Goal: Information Seeking & Learning: Learn about a topic

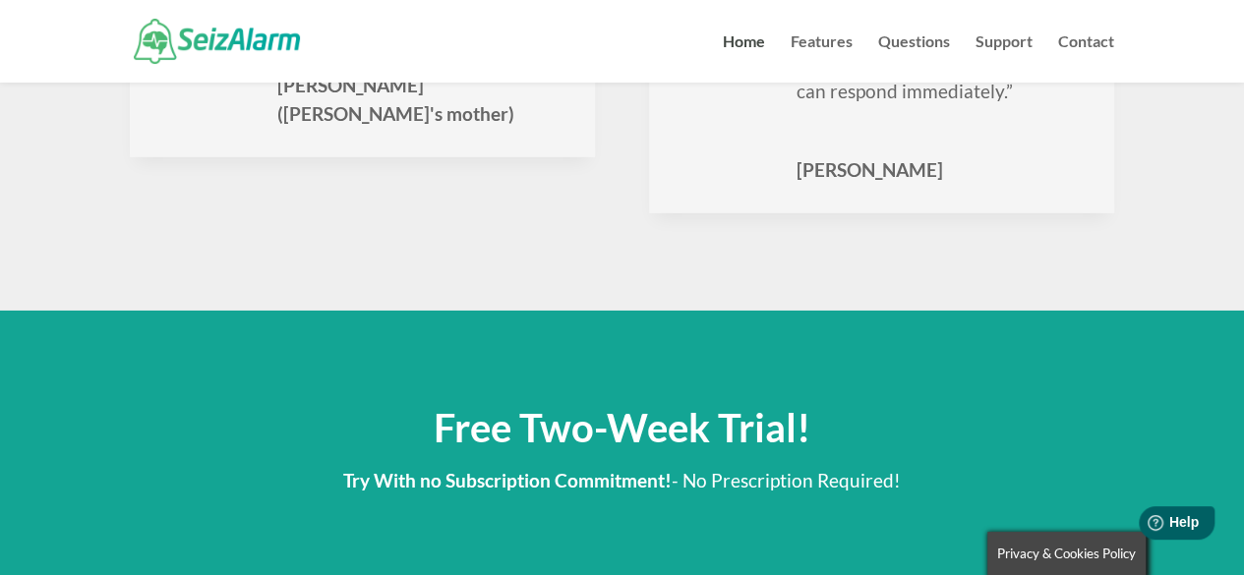
scroll to position [3246, 0]
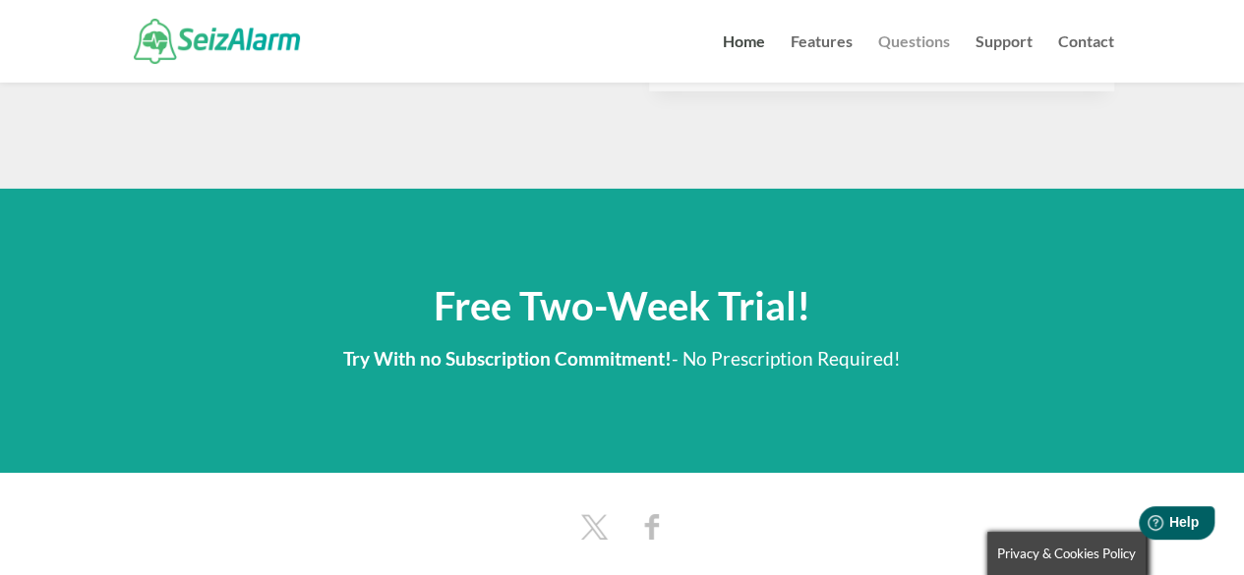
click at [905, 44] on link "Questions" at bounding box center [914, 58] width 72 height 48
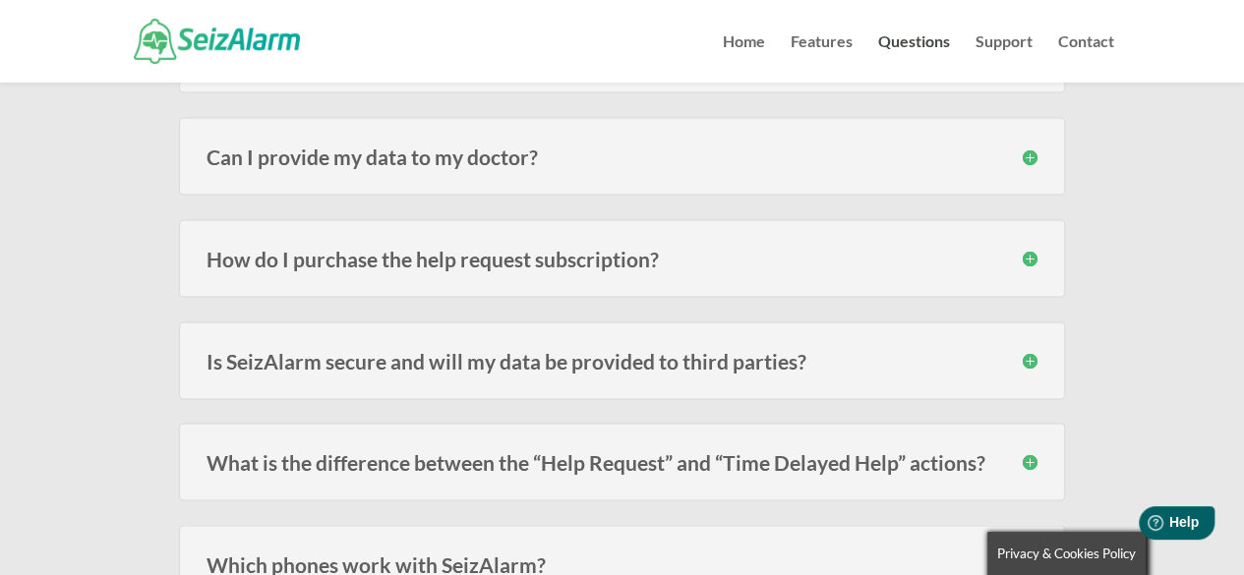
scroll to position [1771, 0]
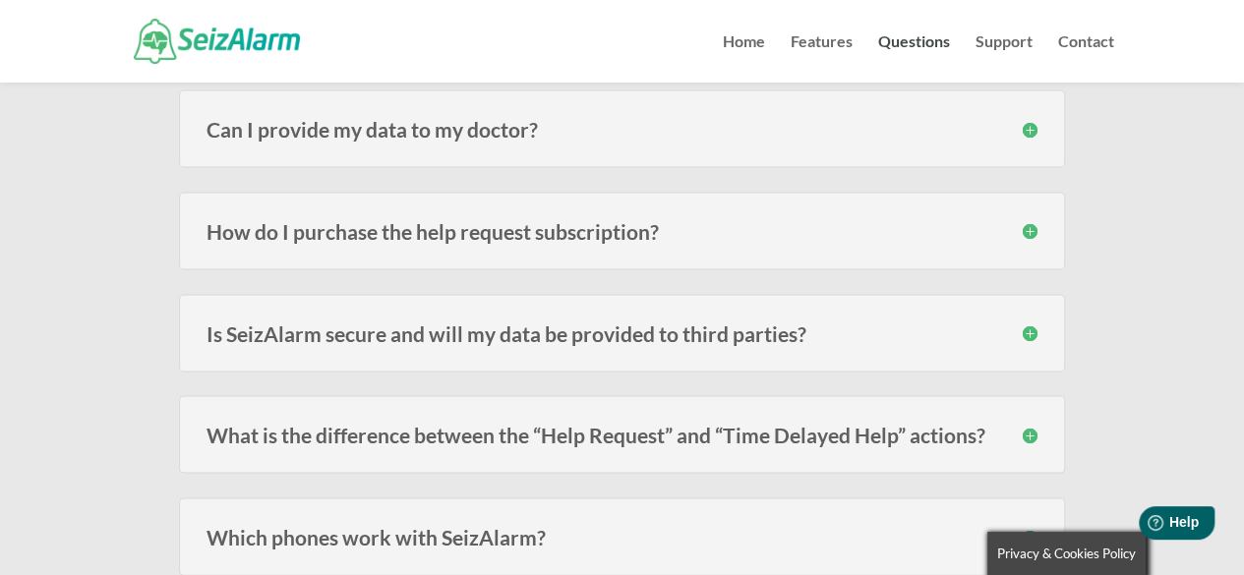
click at [1028, 220] on h3 "How do I purchase the help request subscription?" at bounding box center [622, 230] width 831 height 21
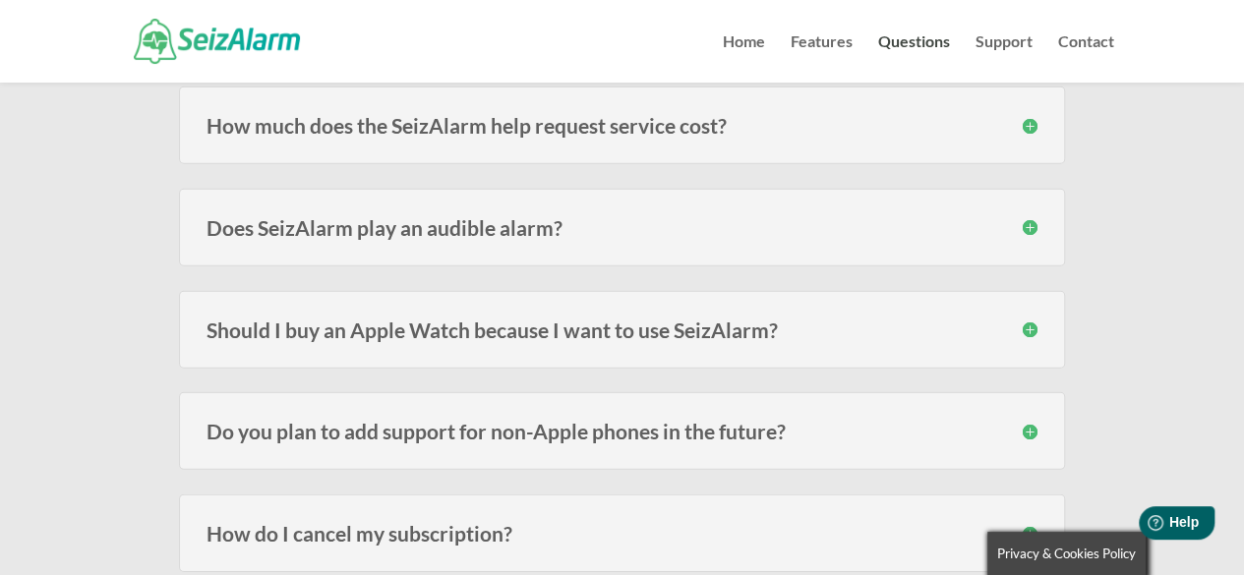
scroll to position [2656, 0]
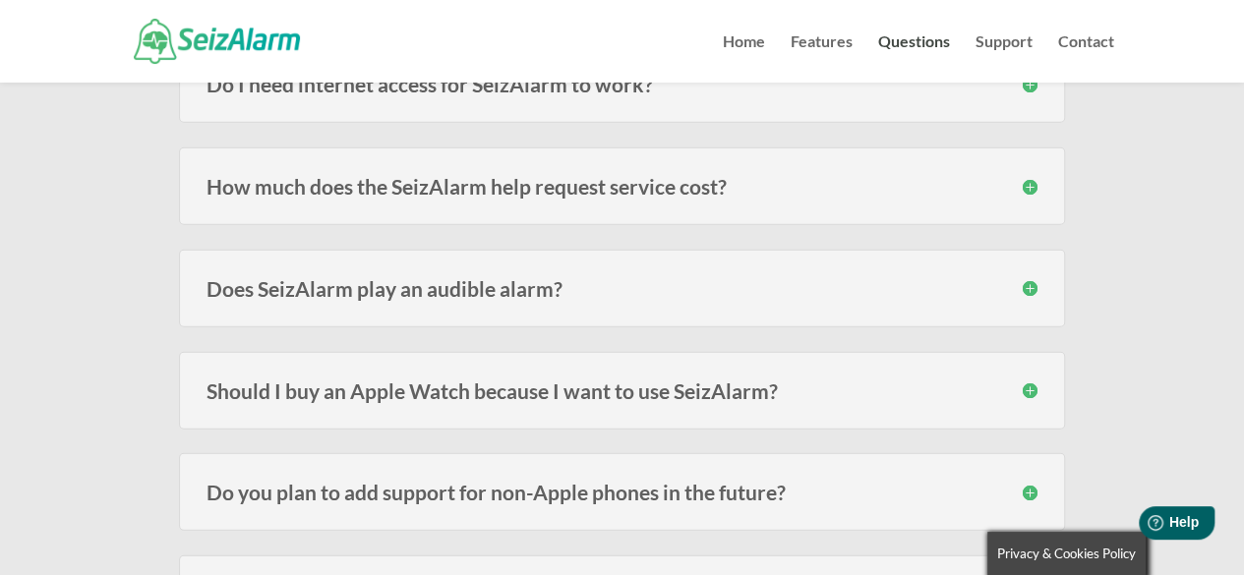
click at [1027, 176] on h3 "How much does the SeizAlarm help request service cost?" at bounding box center [622, 186] width 831 height 21
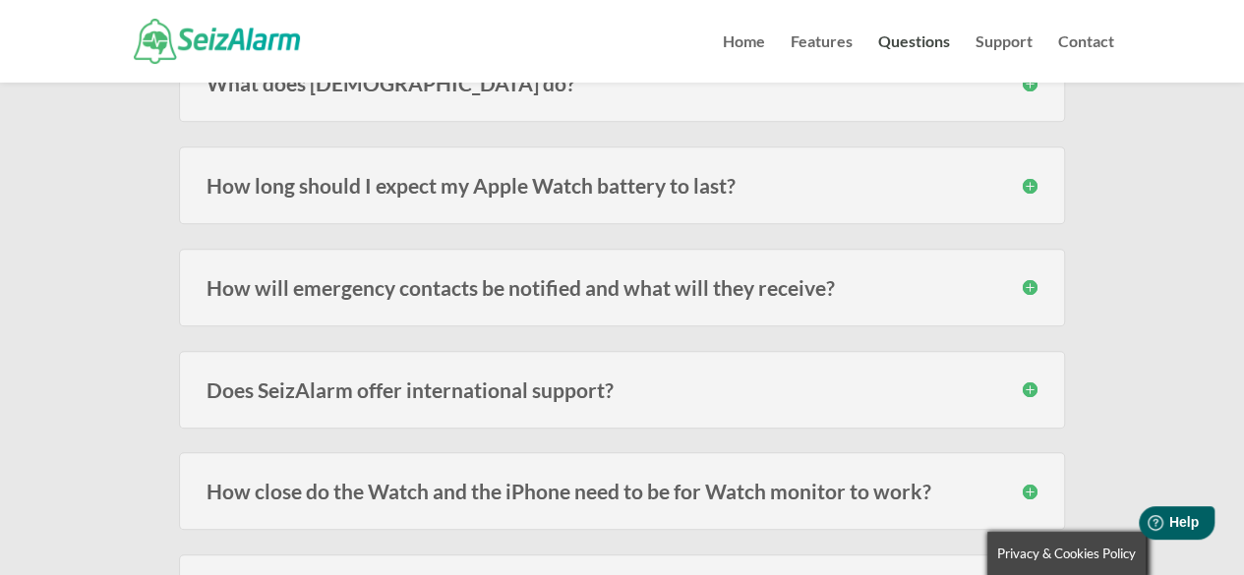
scroll to position [383, 0]
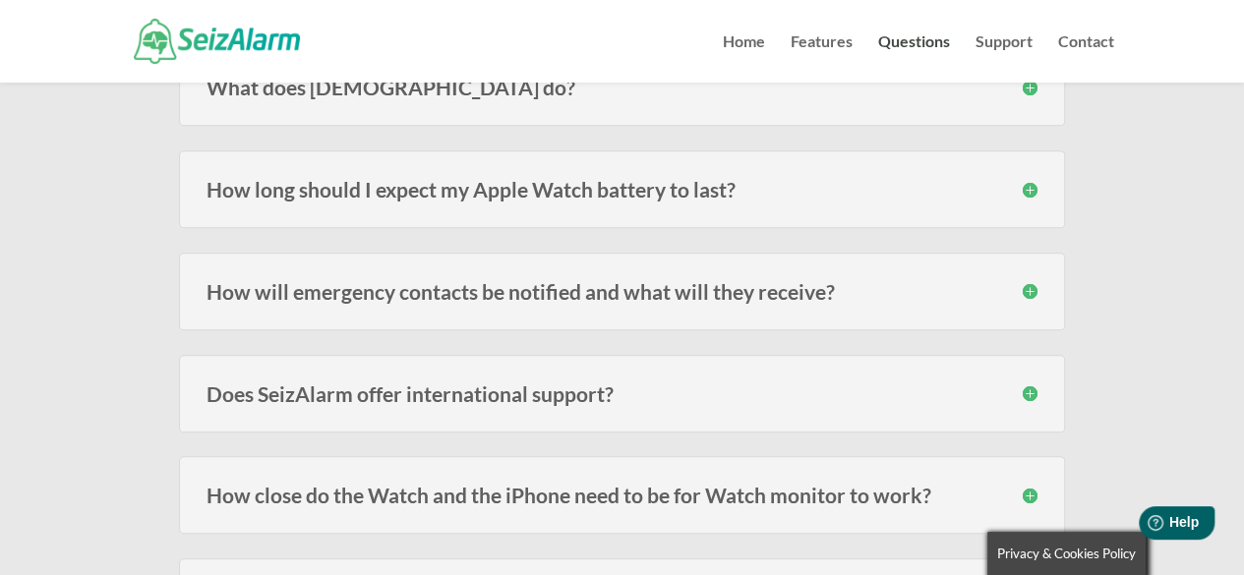
click at [651, 391] on h3 "Does SeizAlarm offer international support?" at bounding box center [622, 394] width 831 height 21
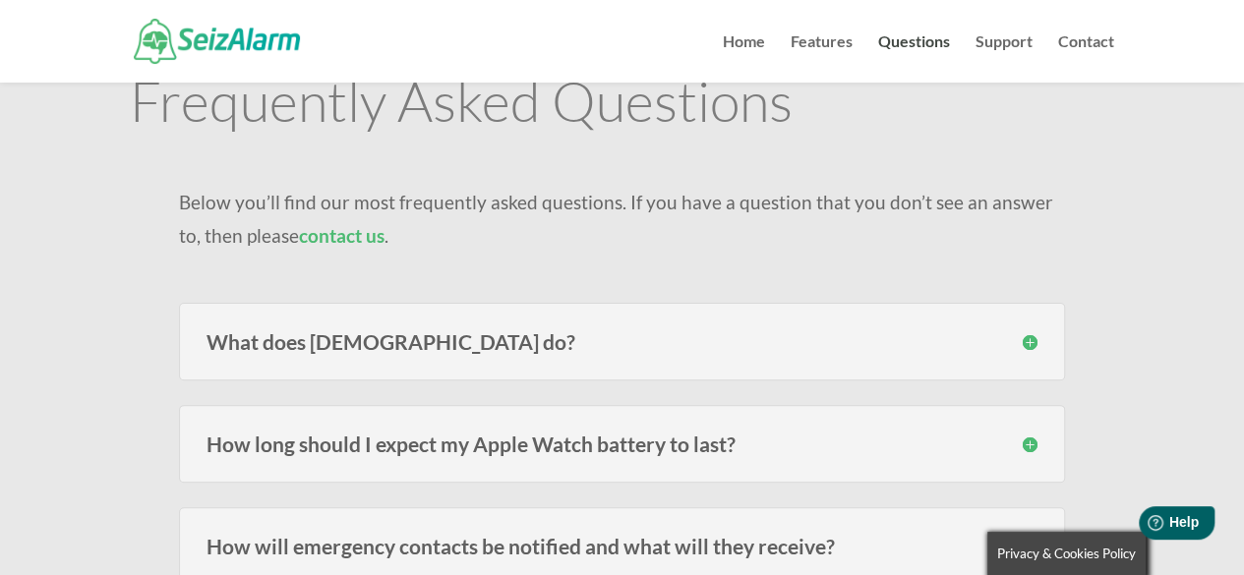
scroll to position [127, 0]
click at [675, 454] on h3 "How long should I expect my Apple Watch battery to last?" at bounding box center [622, 445] width 831 height 21
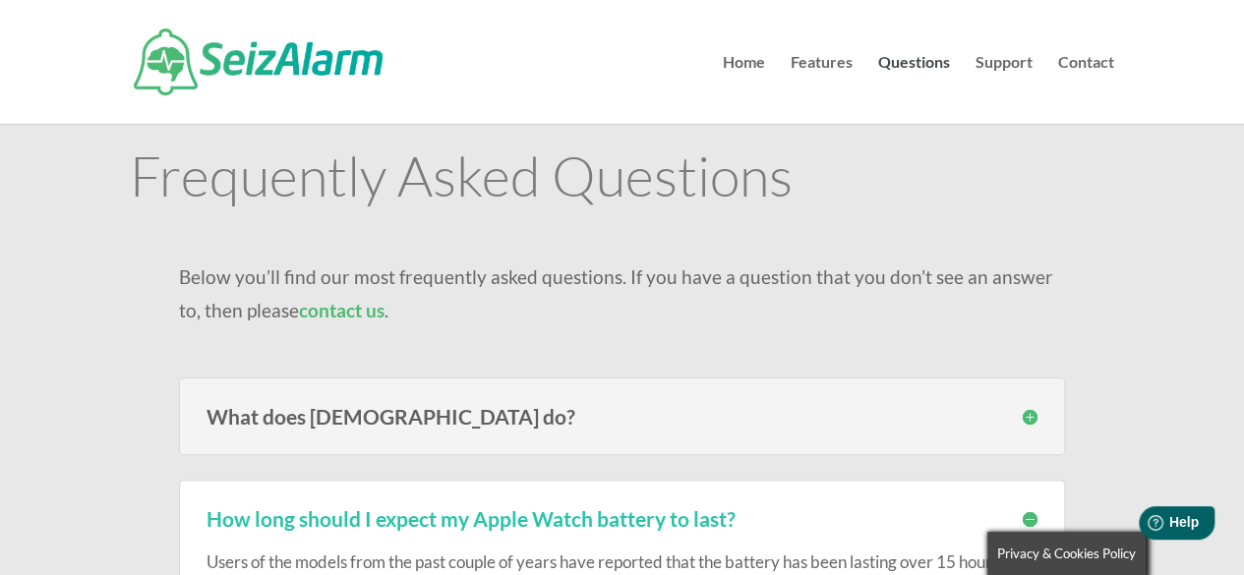
scroll to position [0, 0]
